Goal: Transaction & Acquisition: Purchase product/service

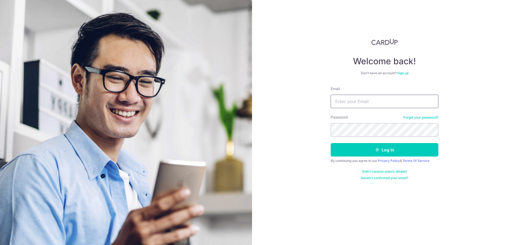
click at [373, 102] on input "Email" at bounding box center [385, 101] width 108 height 13
type input "[EMAIL_ADDRESS][DOMAIN_NAME]"
click at [372, 147] on button "Log in" at bounding box center [385, 149] width 108 height 13
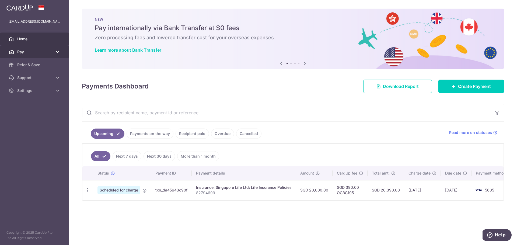
click at [53, 49] on link "Pay" at bounding box center [34, 52] width 69 height 13
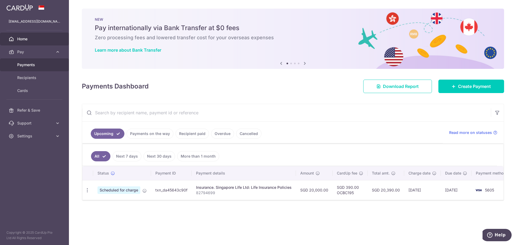
click at [30, 64] on span "Payments" at bounding box center [35, 64] width 36 height 5
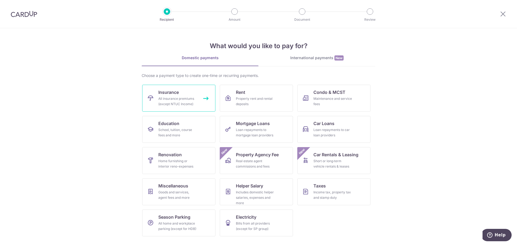
click at [198, 95] on link "Insurance All insurance premiums (except NTUC Income)" at bounding box center [178, 98] width 73 height 27
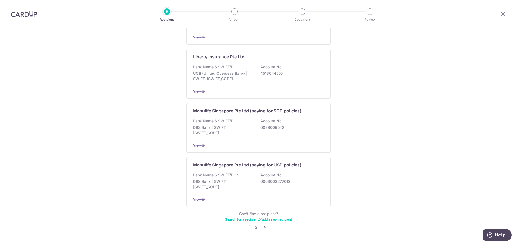
scroll to position [485, 0]
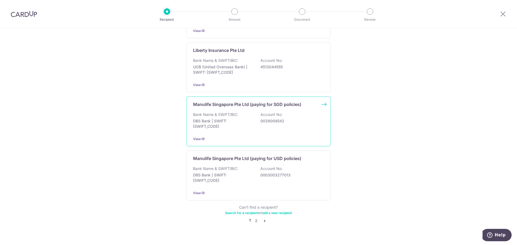
click at [222, 112] on p "Bank Name & SWIFT/BIC:" at bounding box center [215, 114] width 45 height 5
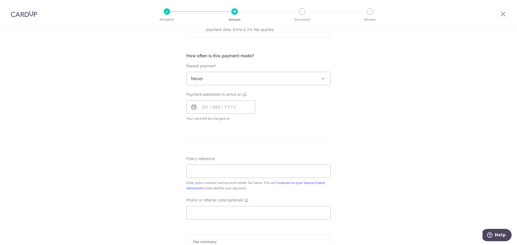
scroll to position [189, 0]
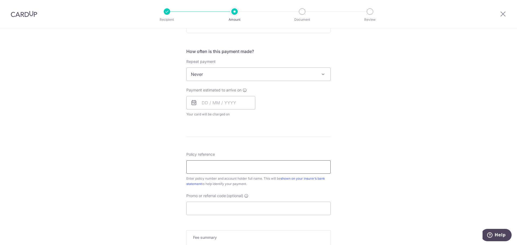
click at [209, 166] on input "Policy reference" at bounding box center [258, 167] width 144 height 13
paste input "1492746429"
type input "1492746429"
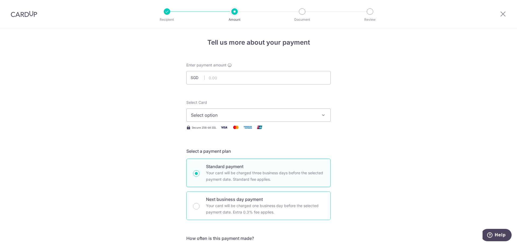
scroll to position [0, 0]
click at [221, 79] on input "text" at bounding box center [258, 78] width 144 height 13
paste input "3,683.65"
type input "3,683.65"
click at [265, 102] on div "Select Card Select option Add credit card Your Cards **** 6489 **** 3002 **** 5…" at bounding box center [258, 112] width 144 height 22
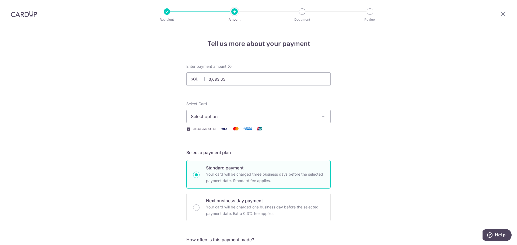
click at [274, 117] on span "Select option" at bounding box center [254, 116] width 126 height 6
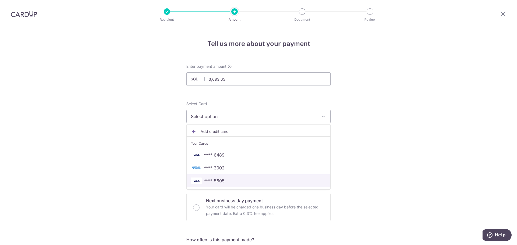
drag, startPoint x: 261, startPoint y: 180, endPoint x: 264, endPoint y: 169, distance: 11.8
click at [261, 180] on span "**** 5605" at bounding box center [258, 181] width 135 height 6
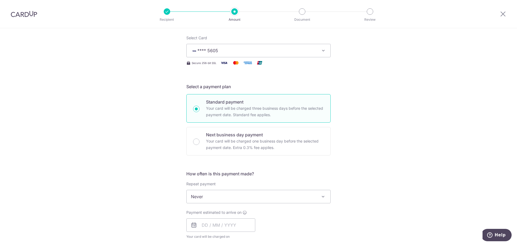
scroll to position [108, 0]
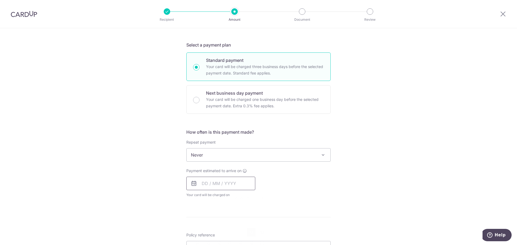
click at [242, 184] on input "text" at bounding box center [220, 183] width 69 height 13
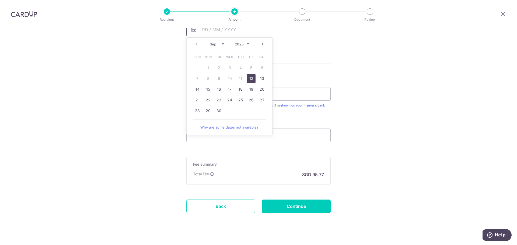
scroll to position [270, 0]
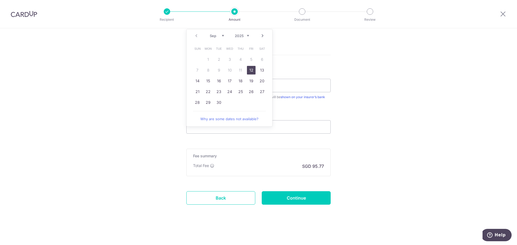
click at [220, 35] on select "Sep Oct Nov Dec" at bounding box center [217, 36] width 14 height 4
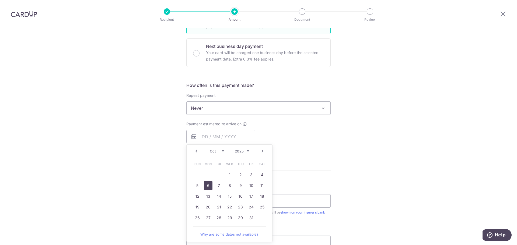
click at [209, 186] on link "6" at bounding box center [208, 186] width 9 height 9
type input "06/10/2025"
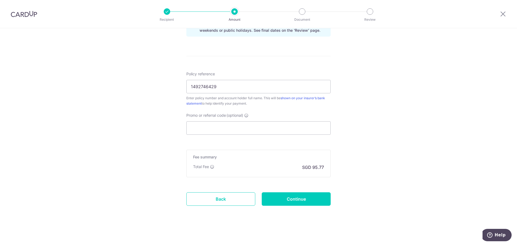
scroll to position [292, 0]
click at [222, 129] on input "Promo or referral code (optional)" at bounding box center [258, 126] width 144 height 13
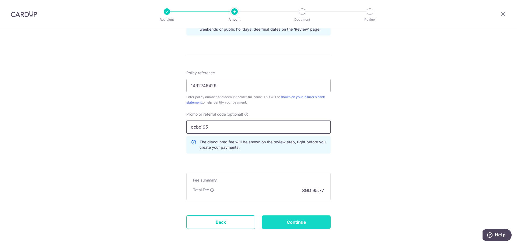
type input "ocbc195"
click at [288, 220] on input "Continue" at bounding box center [296, 222] width 69 height 13
type input "Create Schedule"
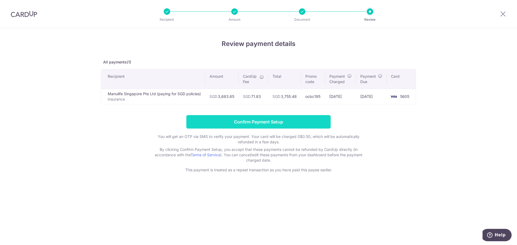
click at [246, 126] on input "Confirm Payment Setup" at bounding box center [258, 121] width 144 height 13
